Goal: Task Accomplishment & Management: Manage account settings

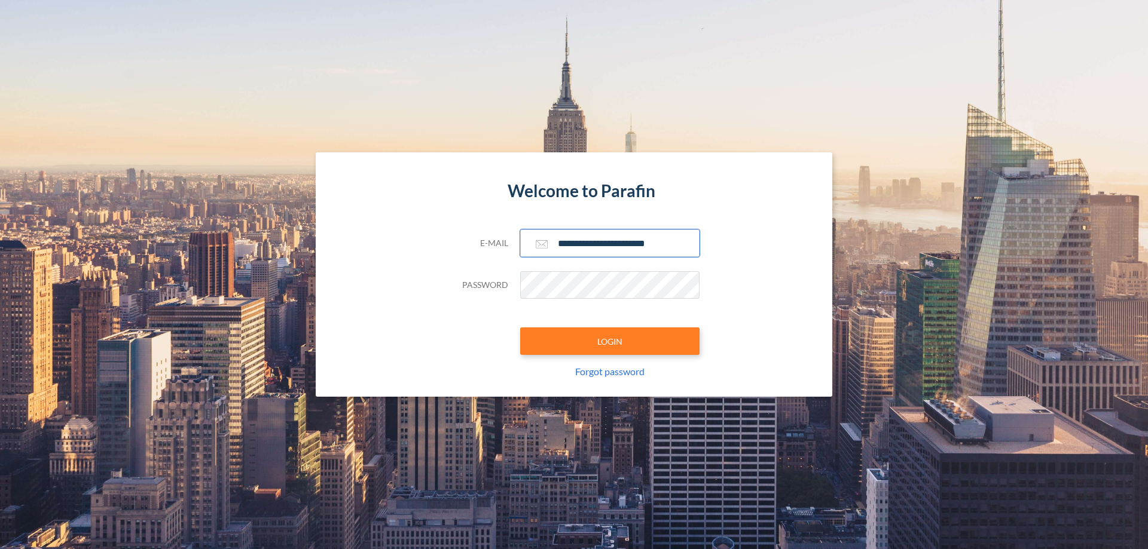
type input "**********"
click at [610, 341] on button "LOGIN" at bounding box center [609, 341] width 179 height 27
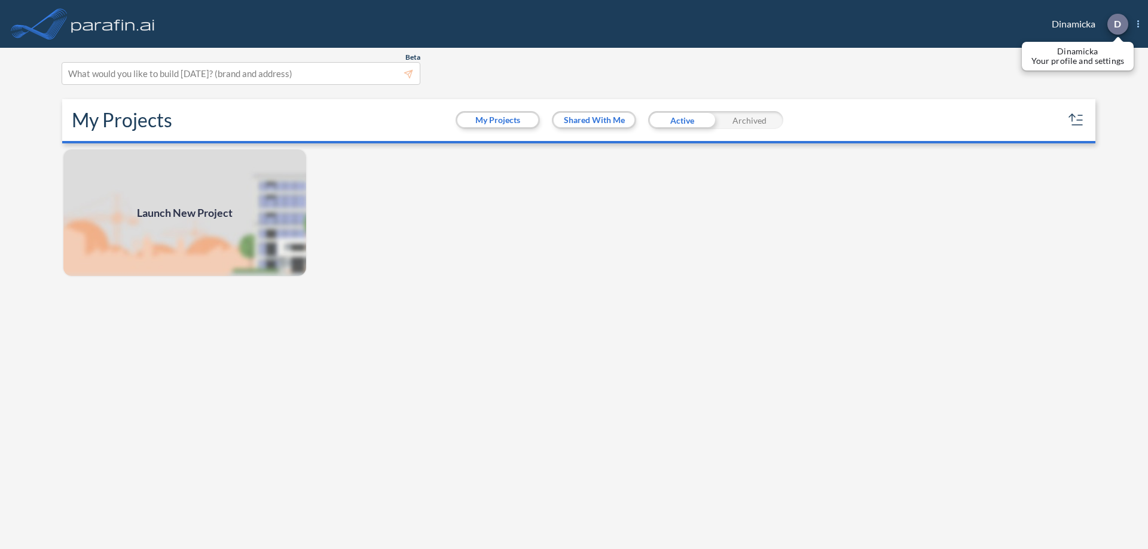
click at [1117, 24] on p "D" at bounding box center [1117, 24] width 7 height 11
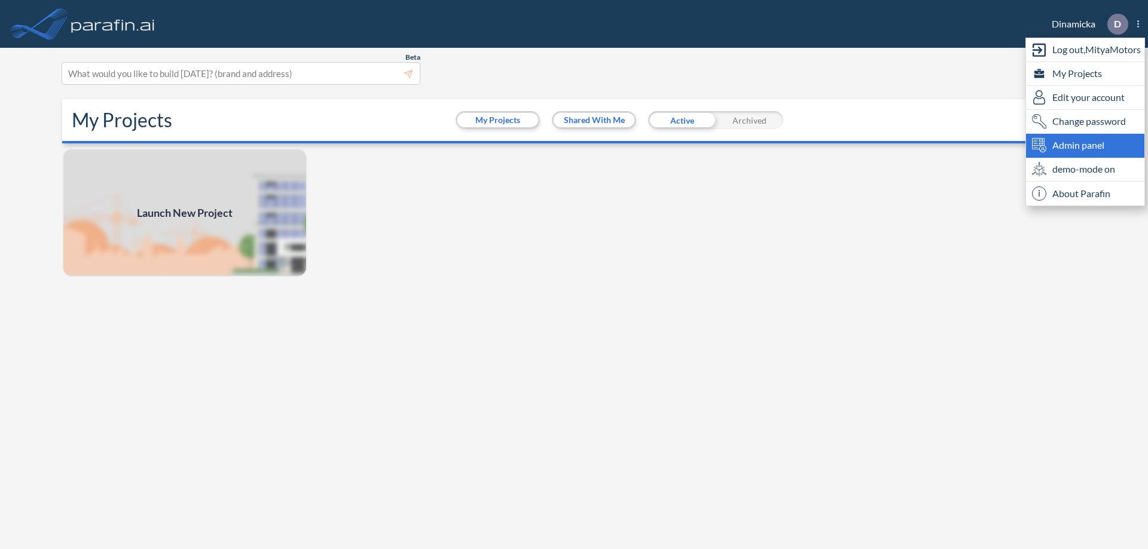
click at [1085, 145] on span "Admin panel" at bounding box center [1078, 145] width 52 height 14
